Goal: Subscribe to service/newsletter

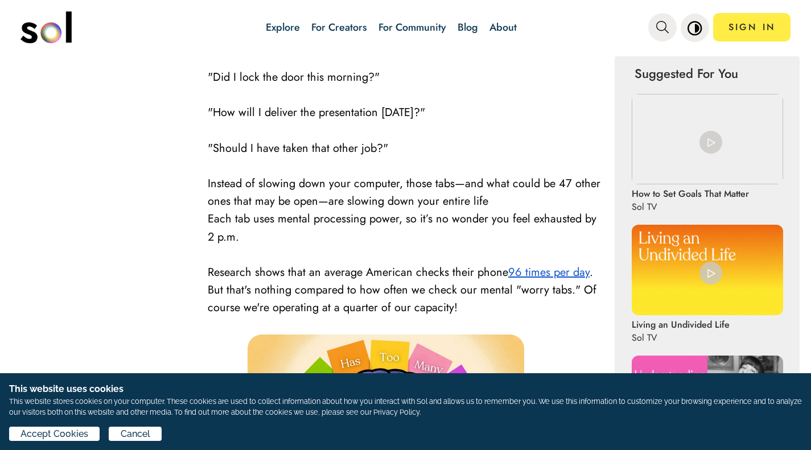
scroll to position [530, 0]
click at [126, 431] on span "Cancel" at bounding box center [136, 434] width 30 height 14
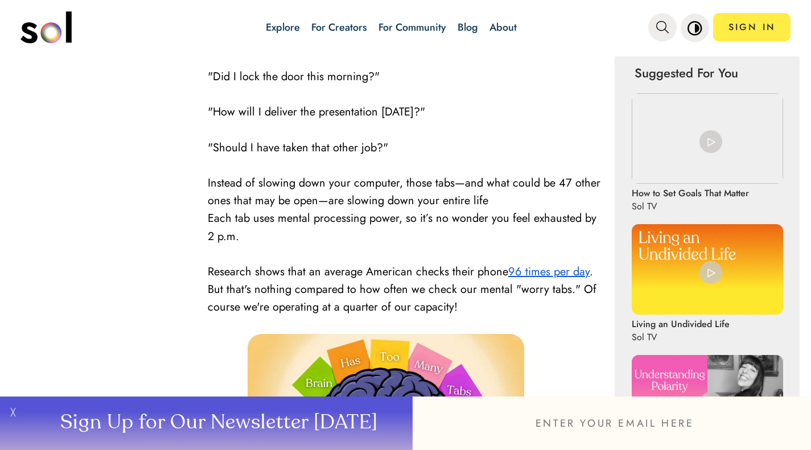
click at [575, 430] on input "email" at bounding box center [612, 423] width 398 height 53
type input "[EMAIL_ADDRESS][DOMAIN_NAME]"
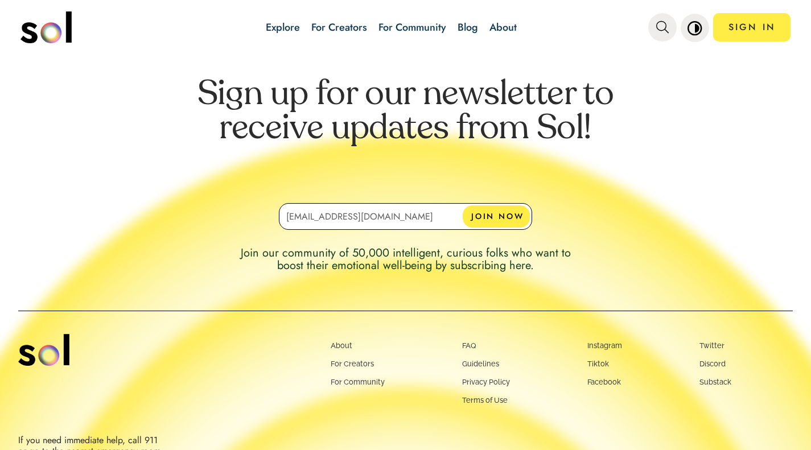
scroll to position [3147, 0]
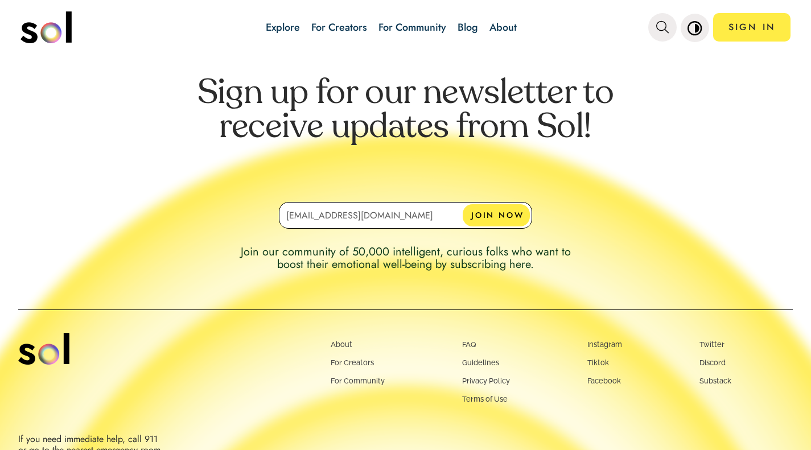
click at [507, 204] on button "JOIN NOW" at bounding box center [496, 215] width 67 height 22
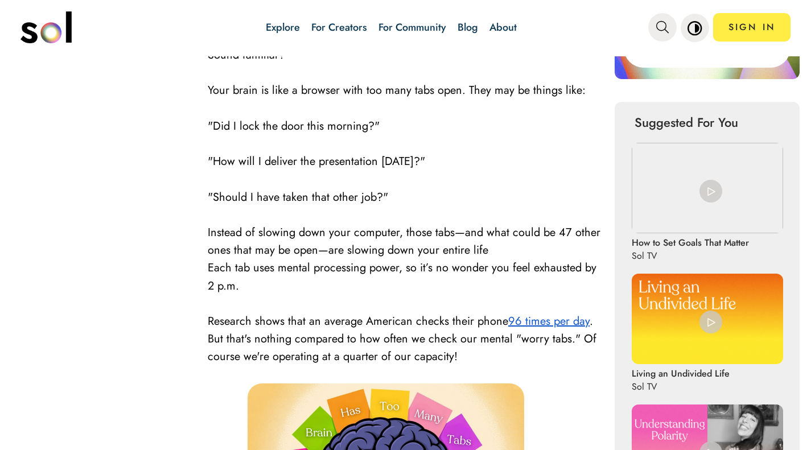
scroll to position [0, 0]
